Goal: Transaction & Acquisition: Obtain resource

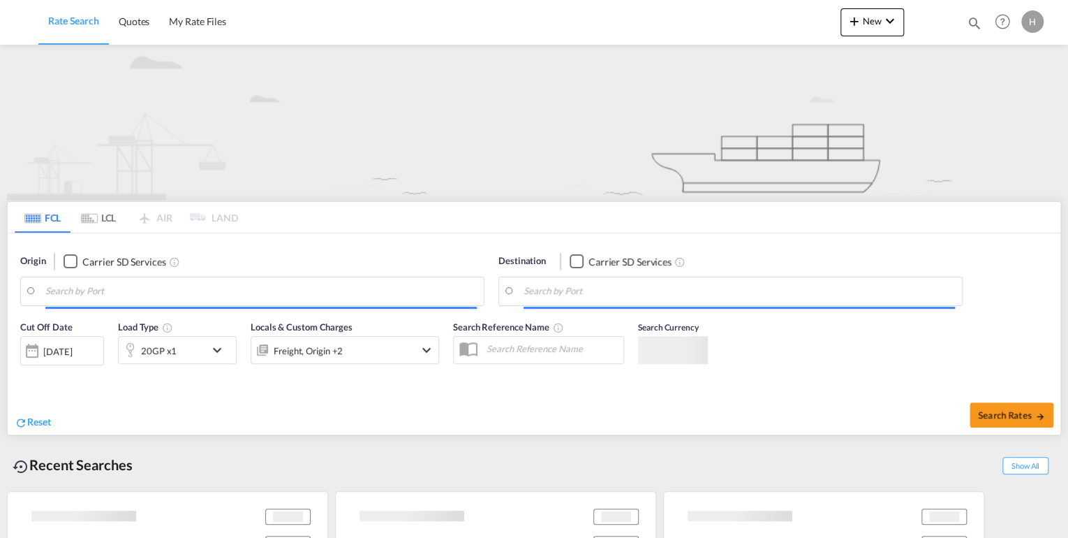
type input "[GEOGRAPHIC_DATA], DEBRV"
type input "Rio Haina, [GEOGRAPHIC_DATA]"
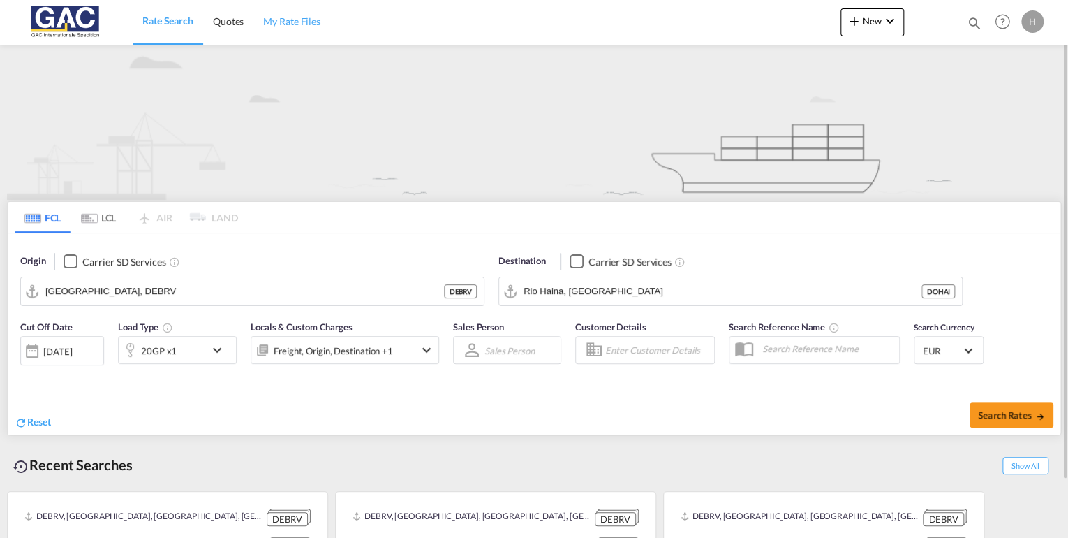
click at [304, 22] on span "My Rate Files" at bounding box center [291, 21] width 57 height 12
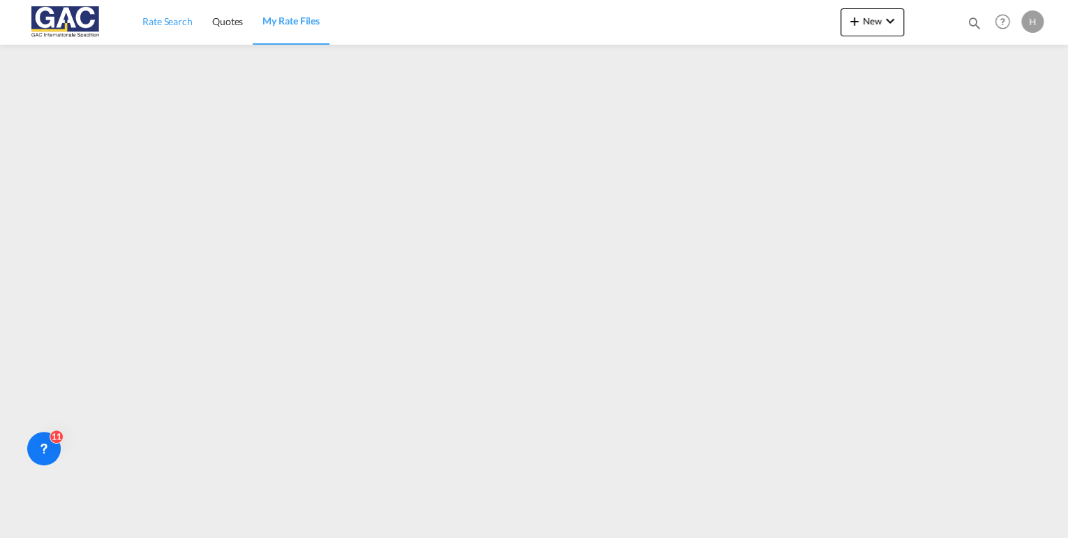
click at [168, 17] on span "Rate Search" at bounding box center [167, 21] width 50 height 12
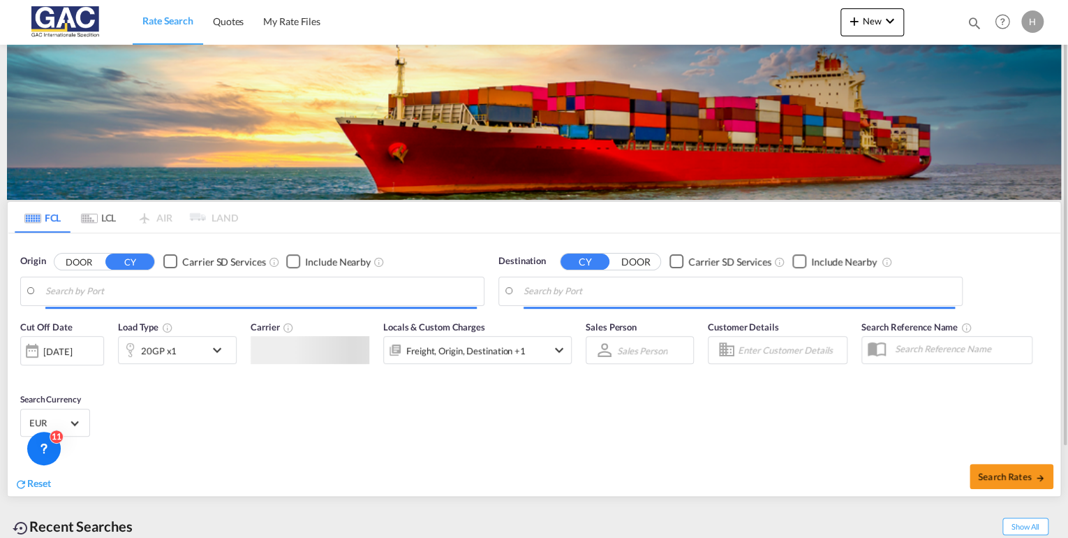
type input "[GEOGRAPHIC_DATA], DEBRV"
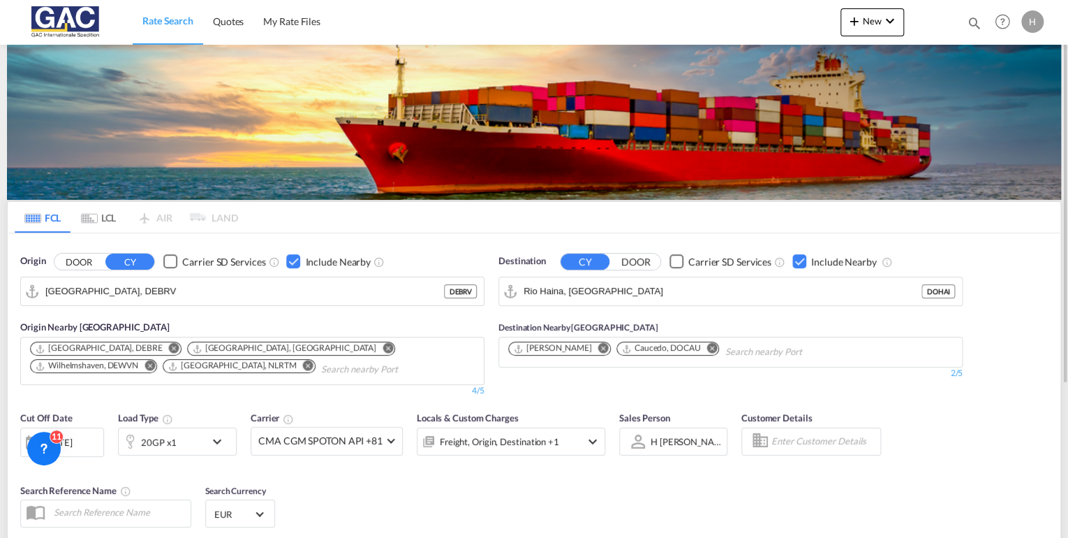
click at [798, 259] on div "Checkbox No Ink" at bounding box center [799, 261] width 14 height 14
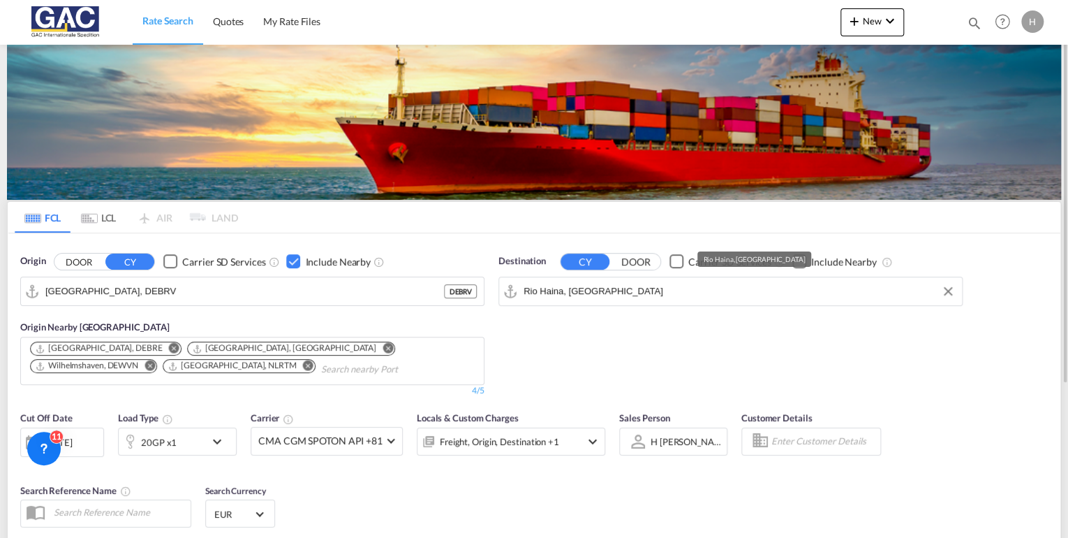
click at [662, 288] on input "Rio Haina, [GEOGRAPHIC_DATA]" at bounding box center [739, 291] width 431 height 21
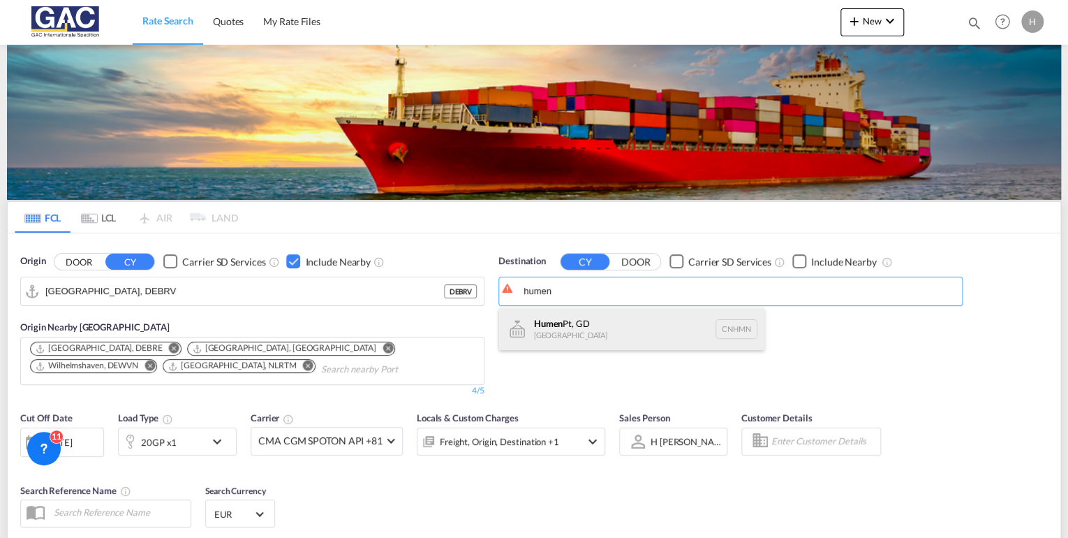
click at [585, 324] on div "Humen Pt, GD [GEOGRAPHIC_DATA] CNHMN" at bounding box center [631, 329] width 265 height 42
type input "Humen Pt, GD, CNHMN"
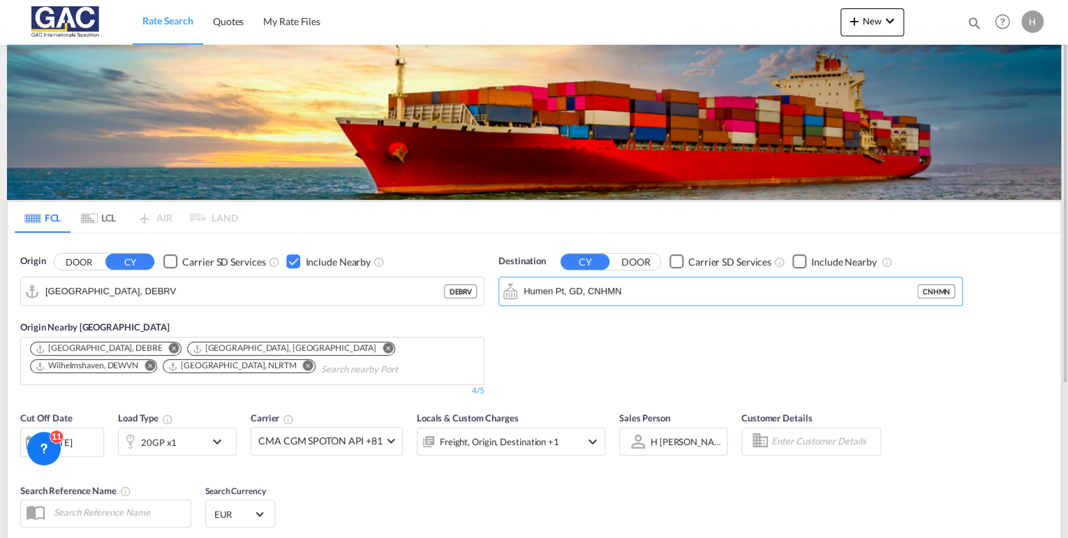
click at [799, 257] on div "Checkbox No Ink" at bounding box center [799, 261] width 14 height 14
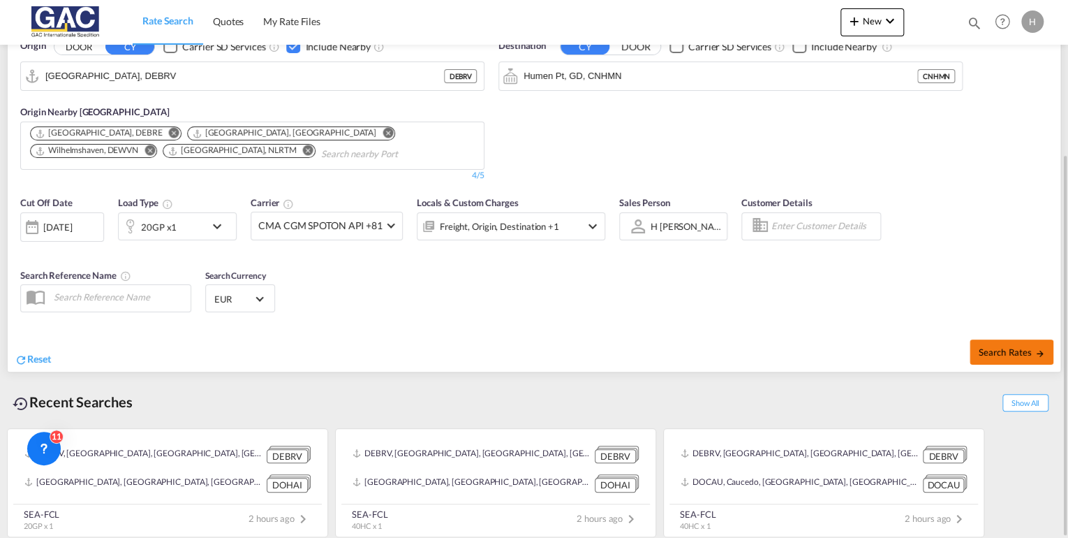
click at [1014, 348] on span "Search Rates" at bounding box center [1011, 351] width 67 height 11
type input "DEBRV to CNHMN / [DATE]"
